Goal: Find specific page/section: Find specific page/section

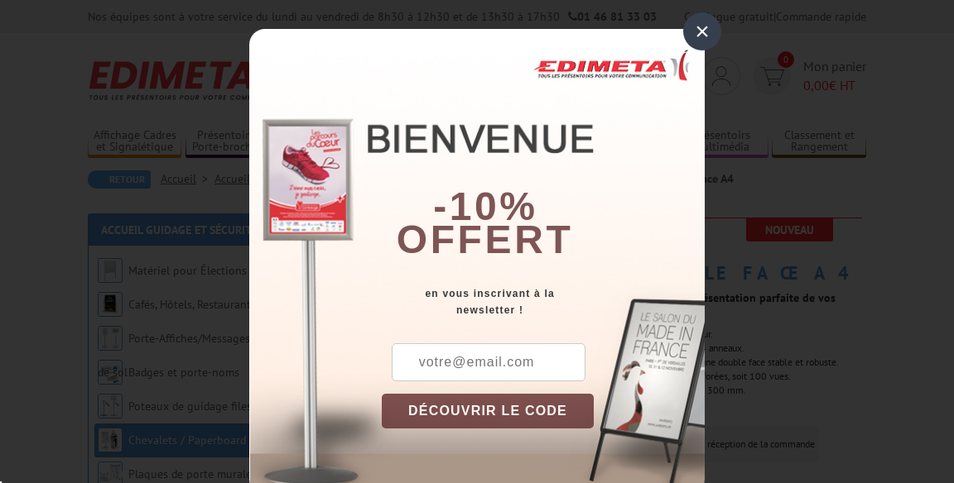
click at [689, 26] on div "×" at bounding box center [702, 31] width 38 height 38
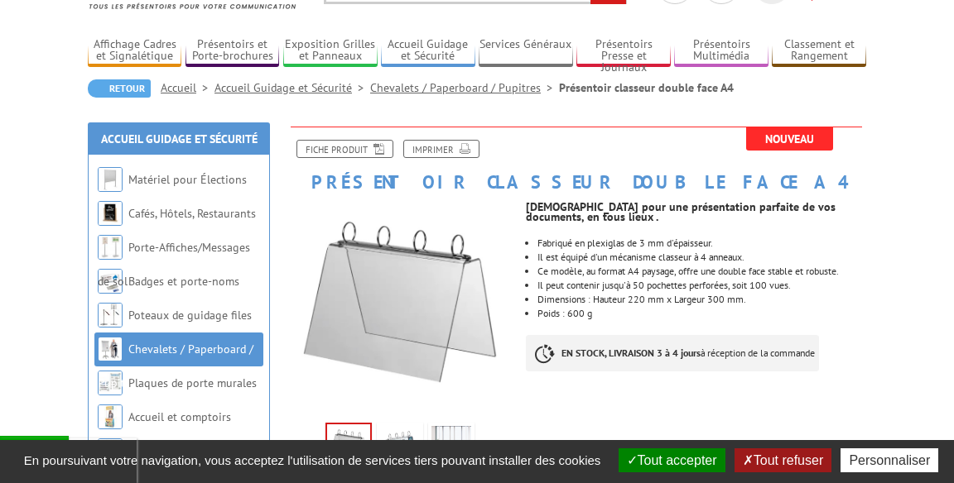
scroll to position [91, 0]
click at [403, 450] on img at bounding box center [400, 451] width 40 height 51
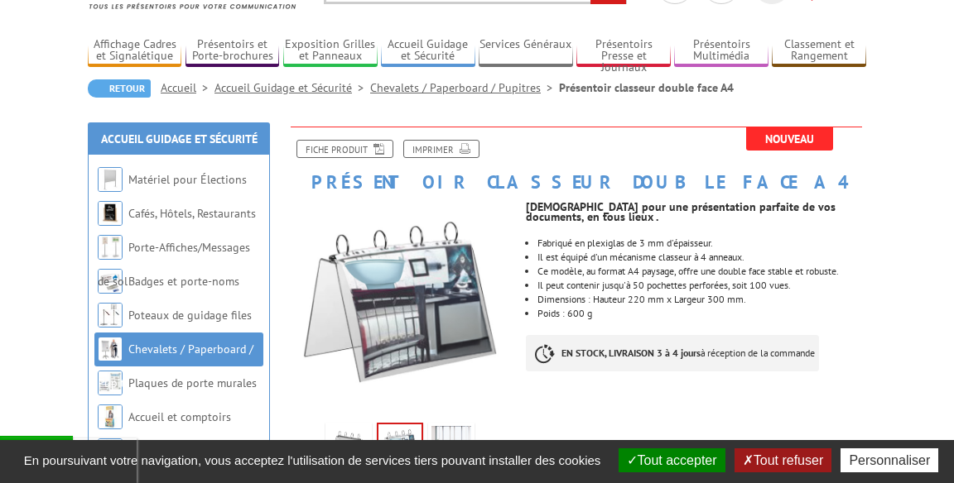
click at [450, 447] on img at bounding box center [451, 451] width 40 height 51
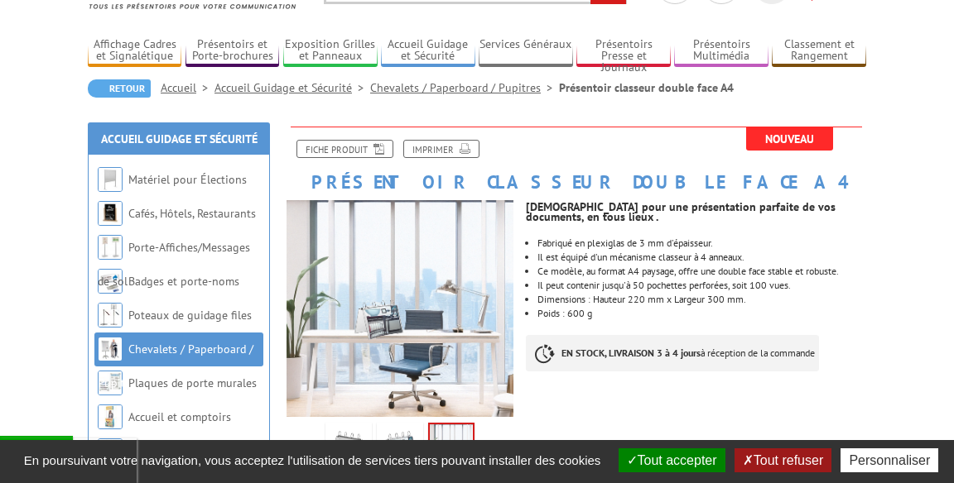
click at [411, 449] on img at bounding box center [400, 451] width 40 height 51
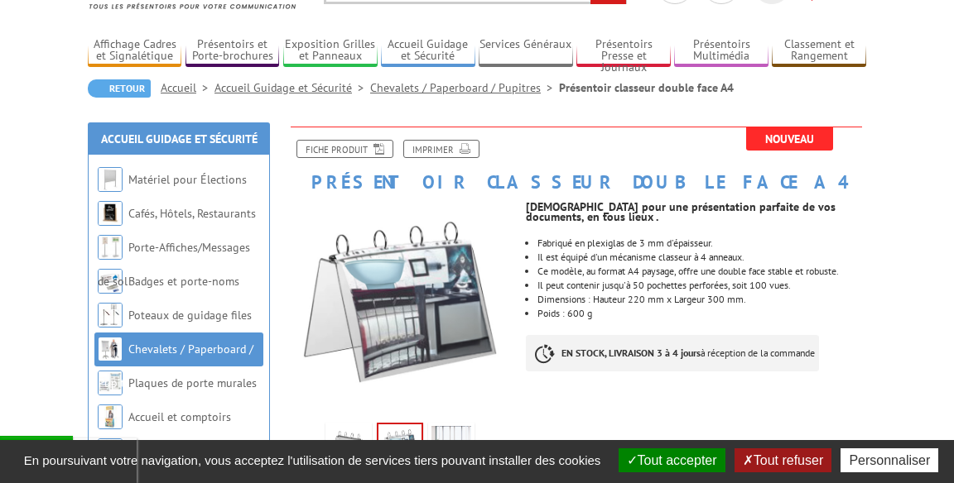
click at [340, 452] on img at bounding box center [349, 451] width 40 height 51
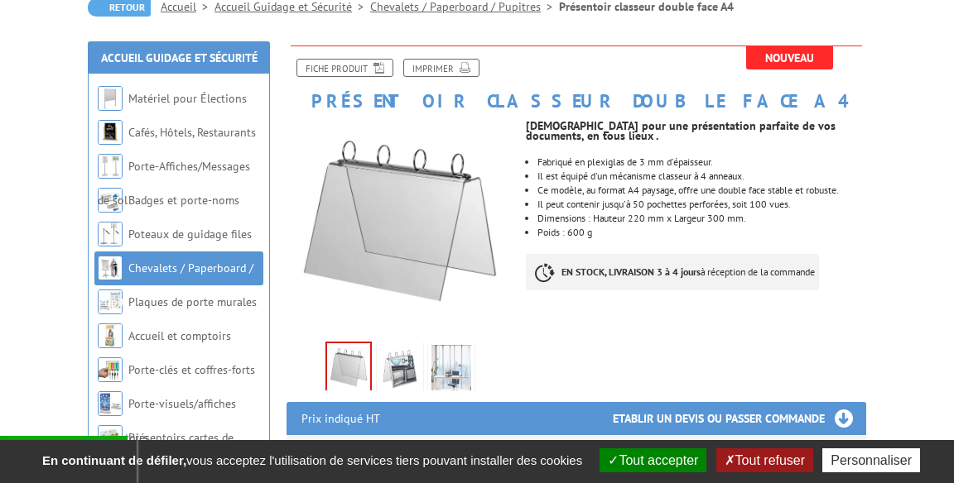
scroll to position [174, 0]
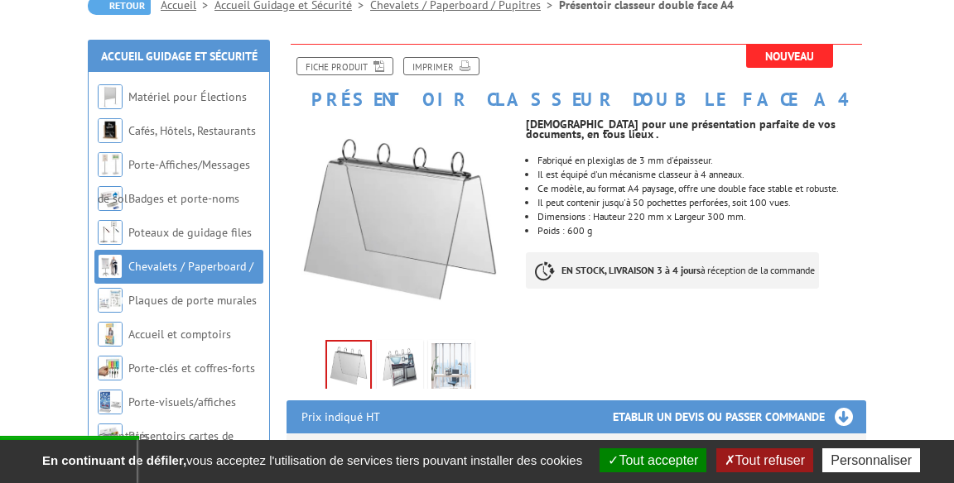
click at [0, 0] on div at bounding box center [0, 0] width 0 height 0
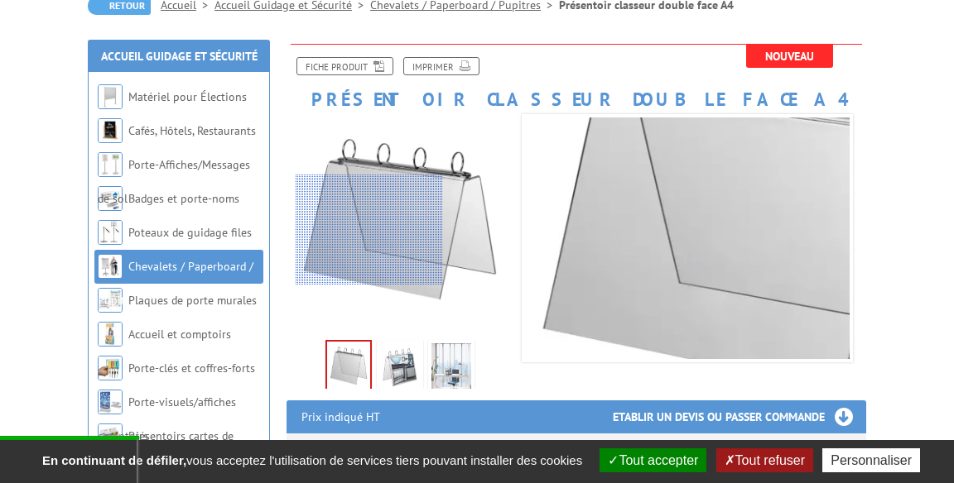
scroll to position [151, 0]
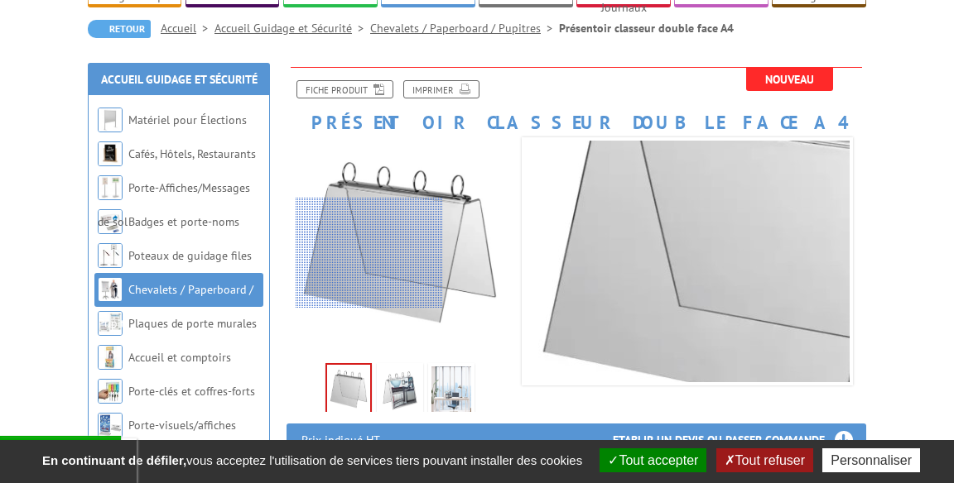
click at [392, 235] on div at bounding box center [369, 253] width 147 height 110
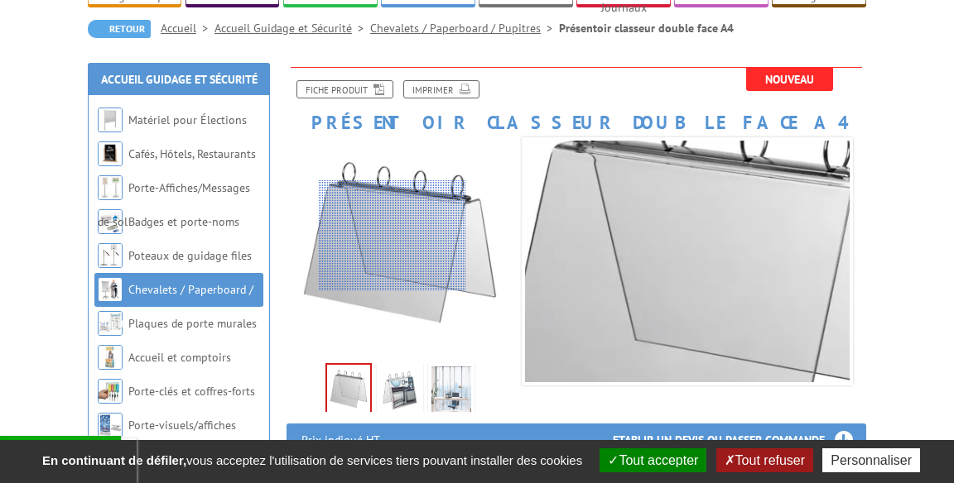
click at [406, 189] on div at bounding box center [392, 235] width 147 height 110
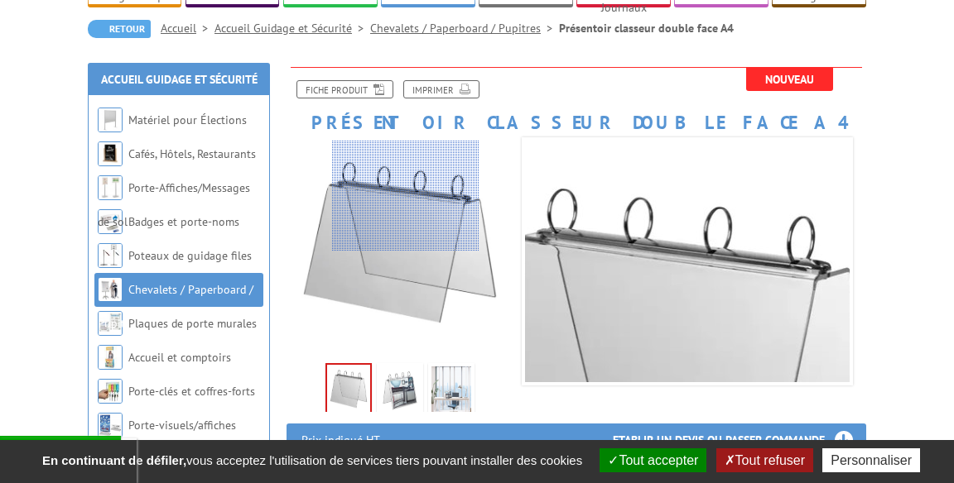
click at [156, 283] on link "Chevalets / Paperboard / Pupitres" at bounding box center [176, 306] width 156 height 49
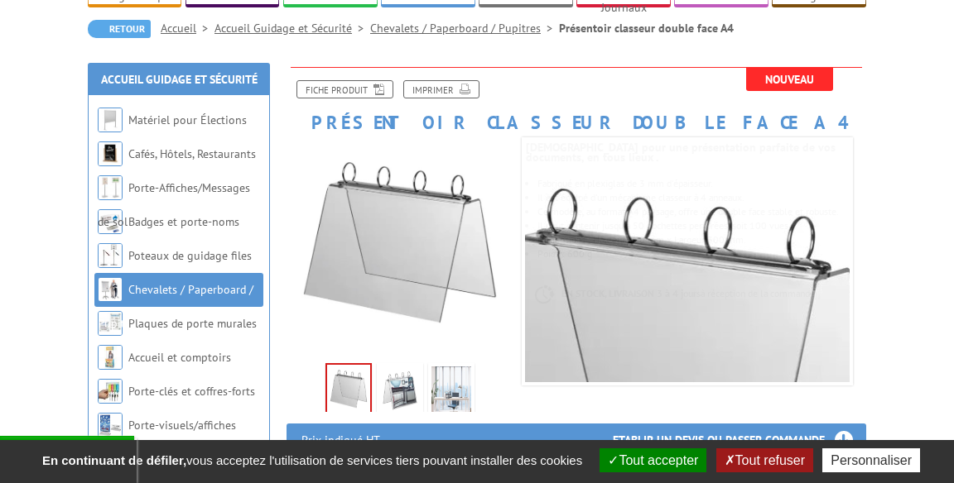
scroll to position [167, 0]
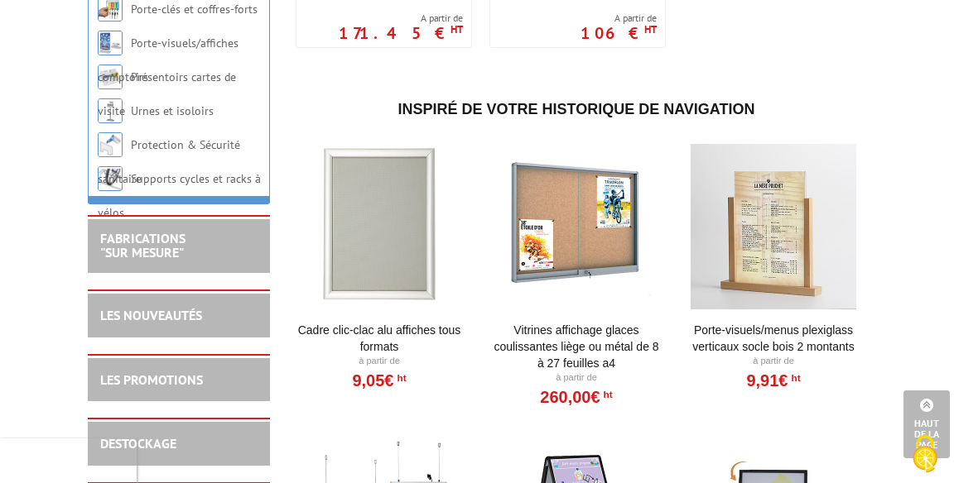
scroll to position [2594, 0]
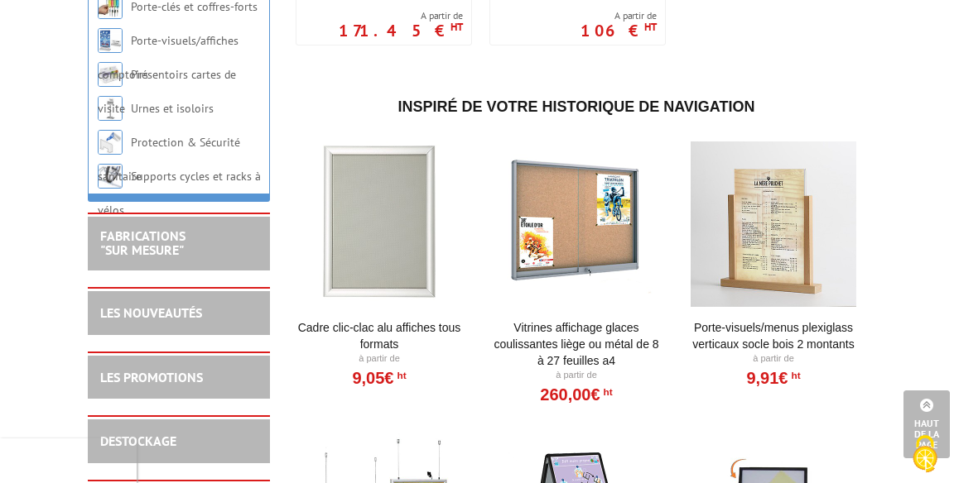
click at [538, 204] on div at bounding box center [576, 225] width 167 height 166
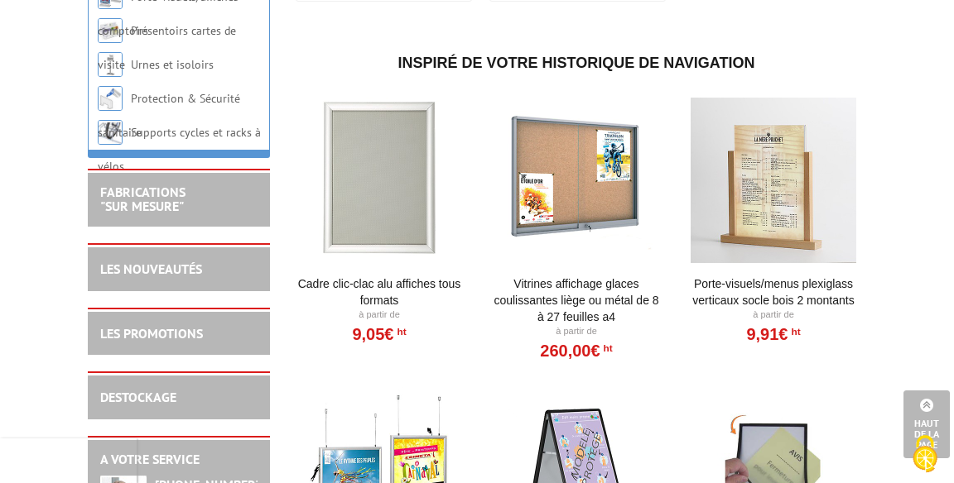
scroll to position [2654, 0]
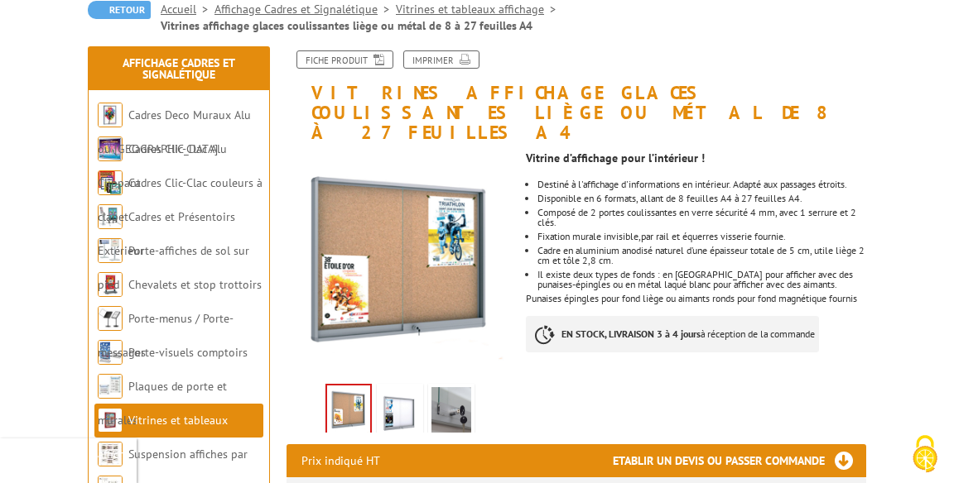
scroll to position [171, 0]
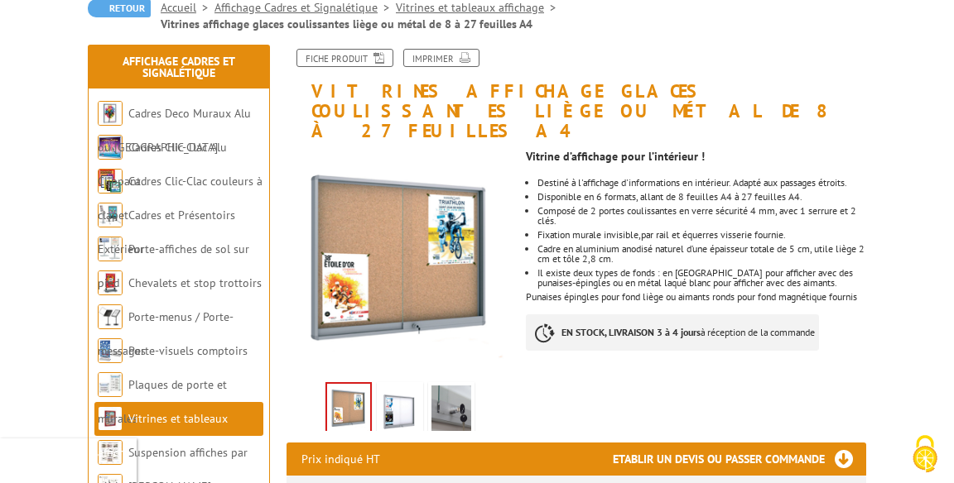
click at [394, 393] on img at bounding box center [400, 411] width 40 height 51
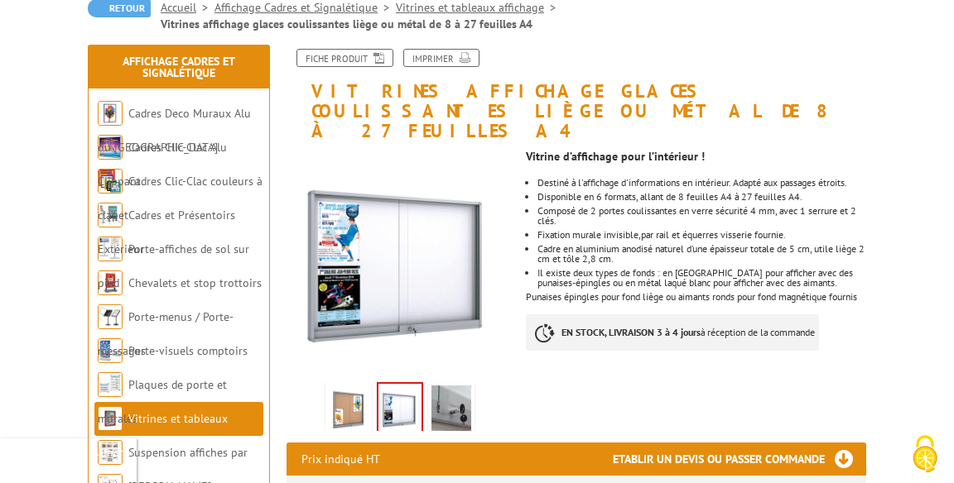
click at [445, 393] on img at bounding box center [451, 411] width 40 height 51
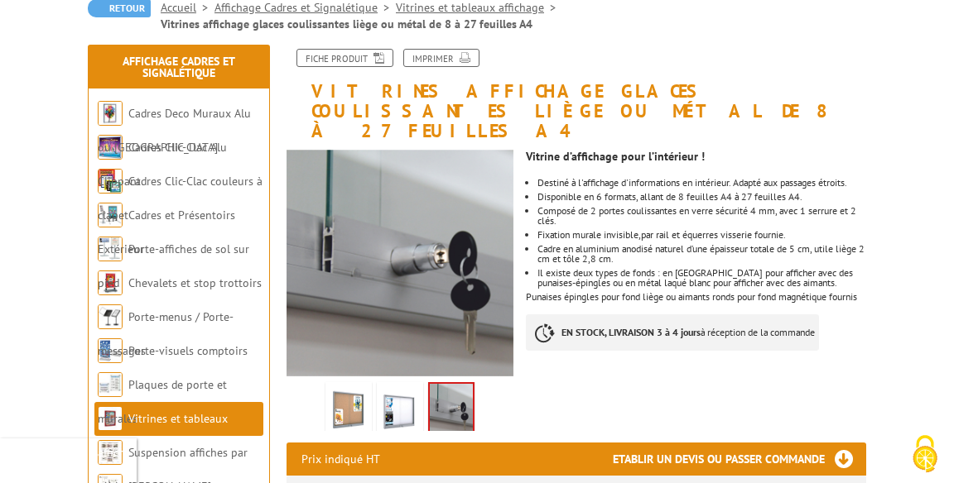
click at [346, 409] on img at bounding box center [349, 411] width 40 height 51
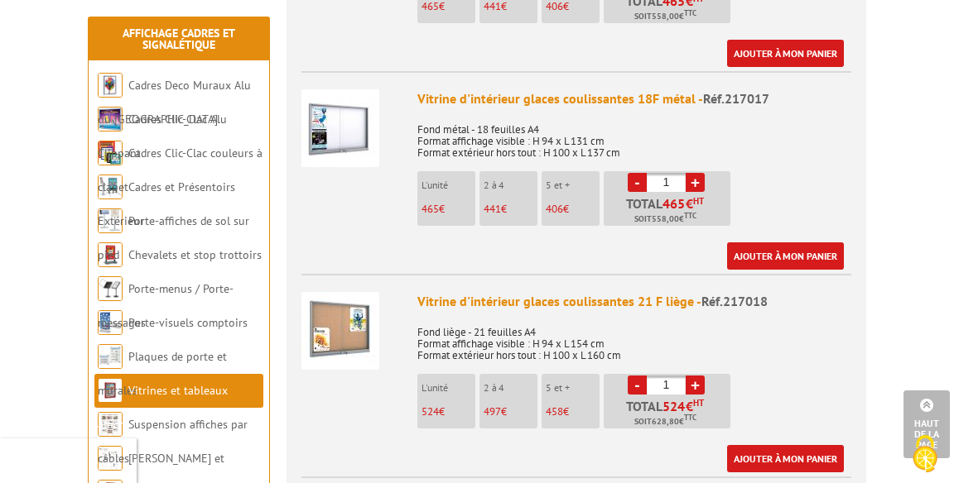
scroll to position [2053, 0]
